Goal: Check status: Check status

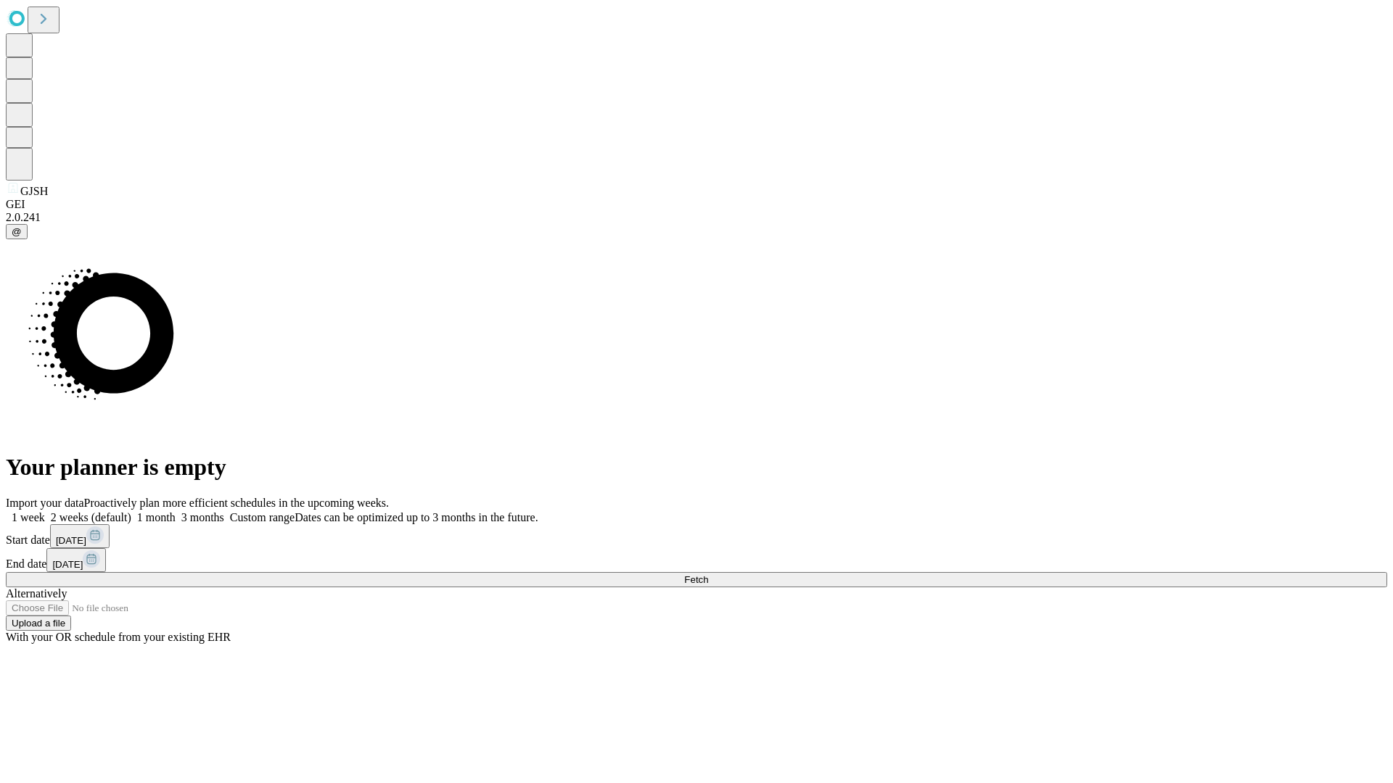
click at [708, 575] on span "Fetch" at bounding box center [696, 580] width 24 height 11
